Goal: Navigation & Orientation: Find specific page/section

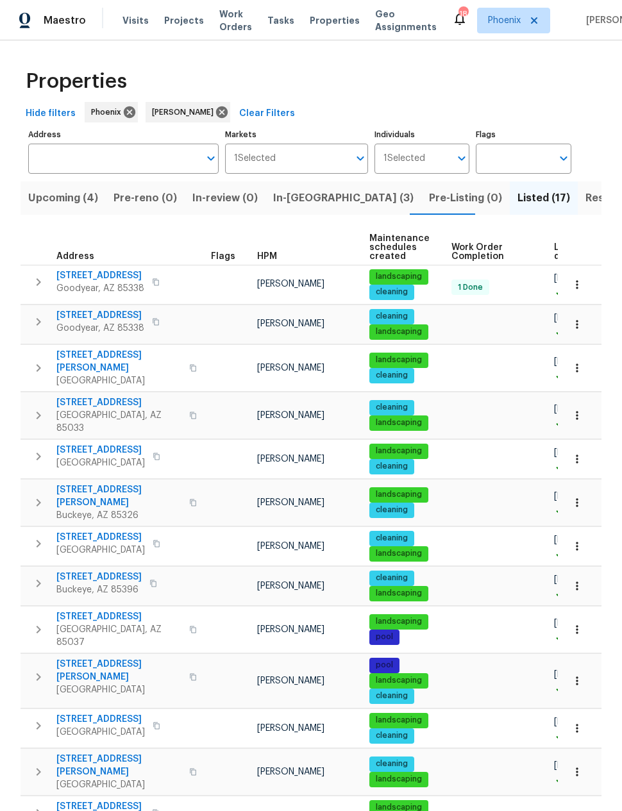
click at [585, 201] on span "Resale (6)" at bounding box center [610, 198] width 51 height 18
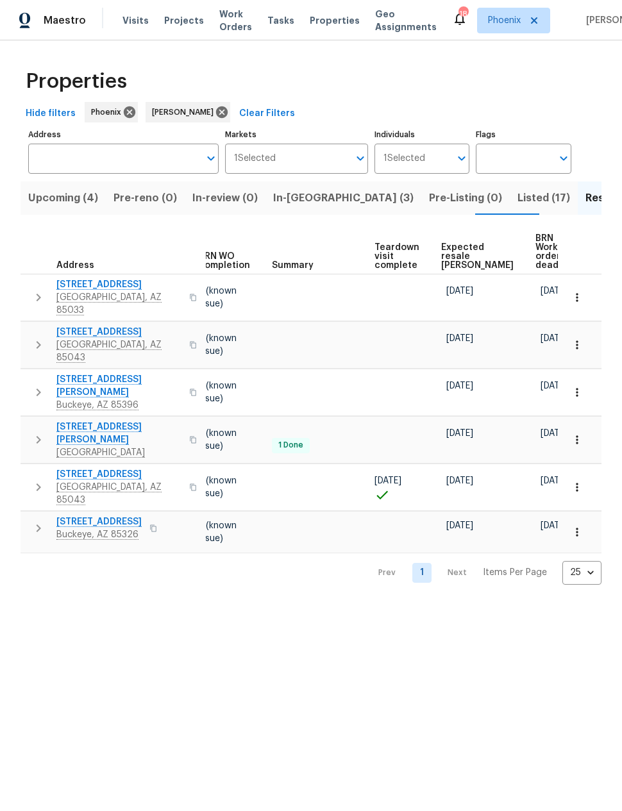
scroll to position [0, 170]
click at [456, 249] on span "Expected resale COE" at bounding box center [478, 256] width 72 height 27
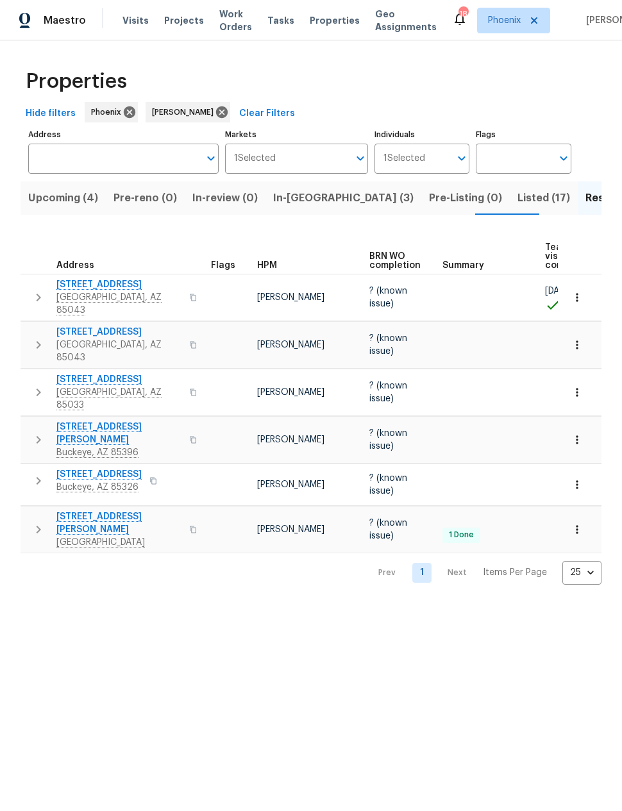
click at [296, 192] on span "In-reno (3)" at bounding box center [343, 198] width 140 height 18
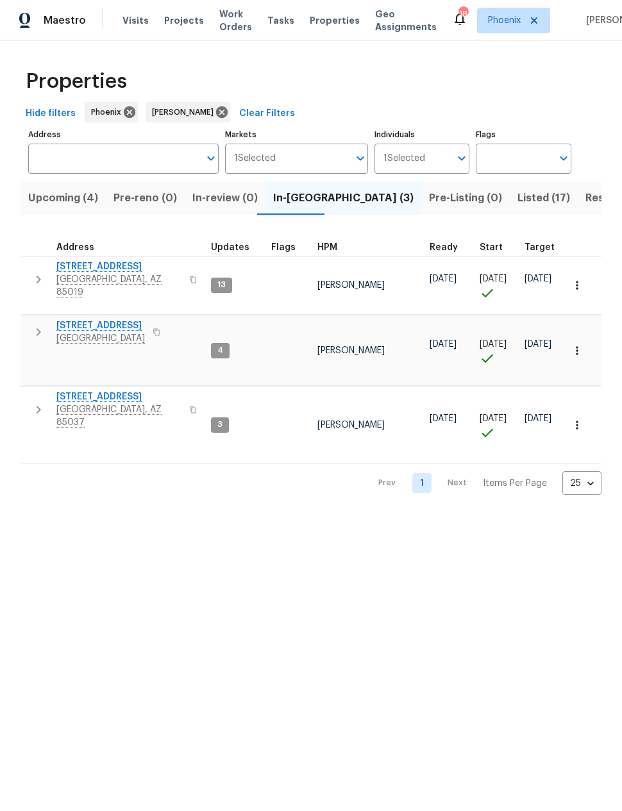
click at [63, 201] on span "Upcoming (4)" at bounding box center [63, 198] width 70 height 18
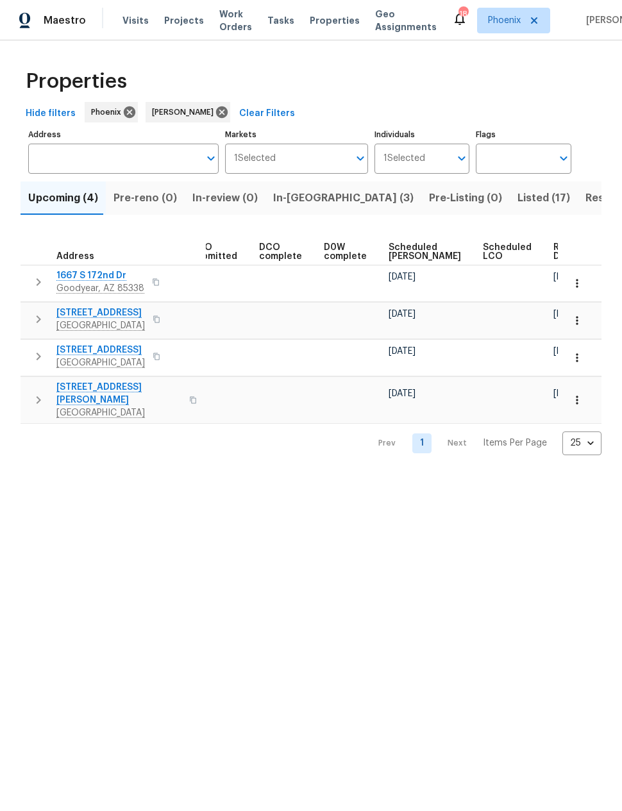
scroll to position [0, 235]
click at [555, 253] on span "Ready Date" at bounding box center [569, 252] width 28 height 18
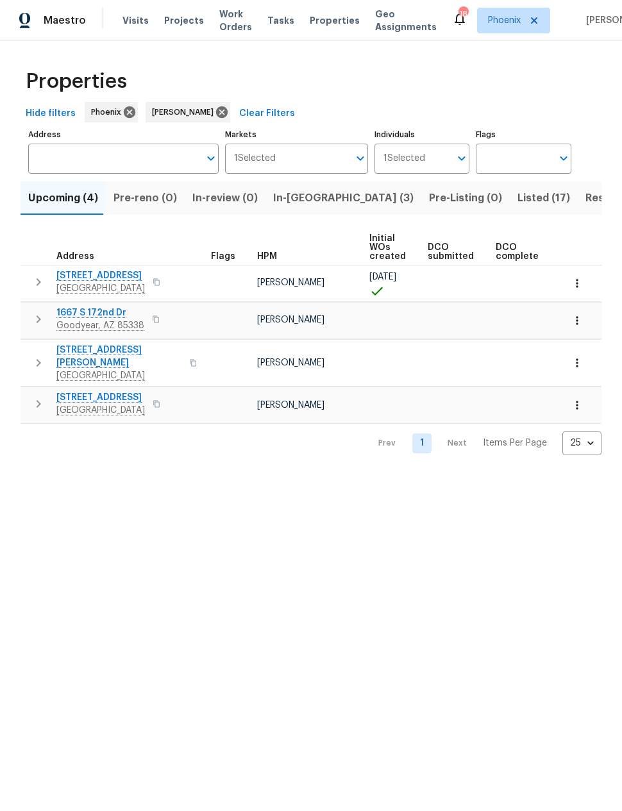
click at [585, 202] on span "Resale (6)" at bounding box center [610, 198] width 51 height 18
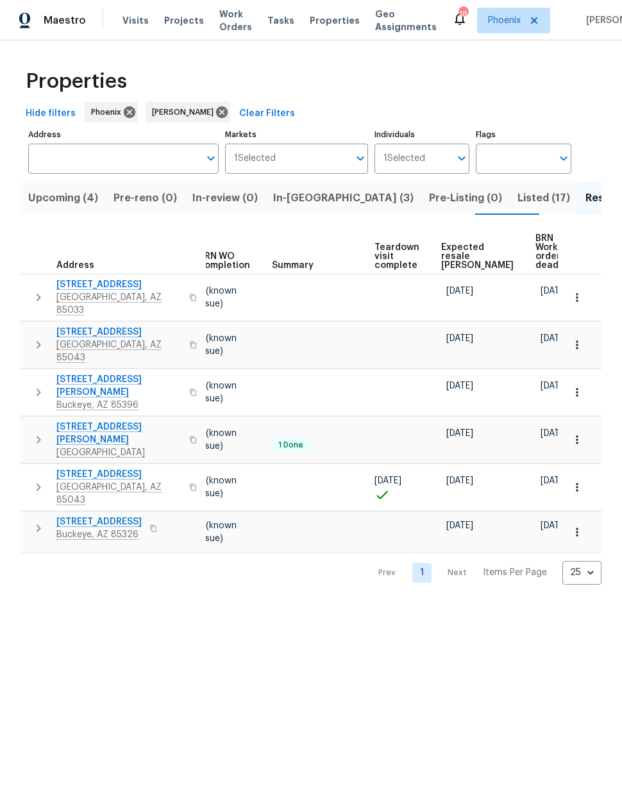
scroll to position [0, 170]
click at [460, 249] on span "Expected resale COE" at bounding box center [478, 256] width 72 height 27
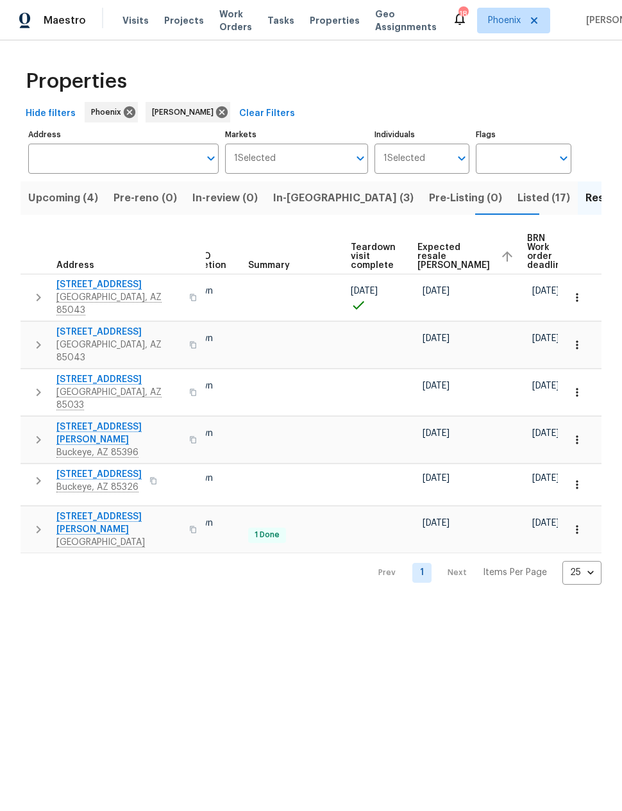
scroll to position [0, 194]
